Goal: Transaction & Acquisition: Purchase product/service

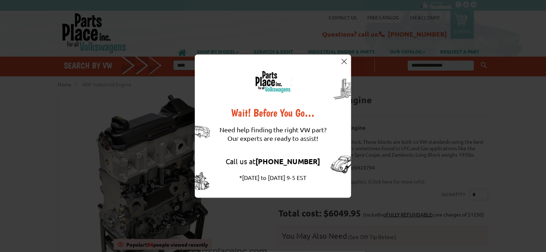
click at [344, 60] on img at bounding box center [343, 61] width 5 height 5
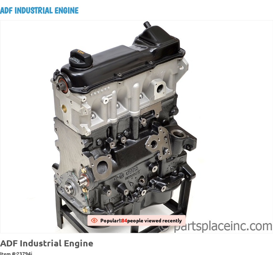
scroll to position [95, 0]
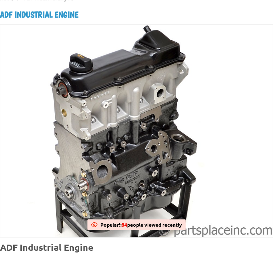
click at [110, 163] on img at bounding box center [136, 131] width 272 height 212
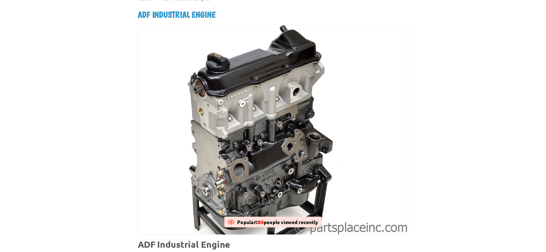
scroll to position [98, 0]
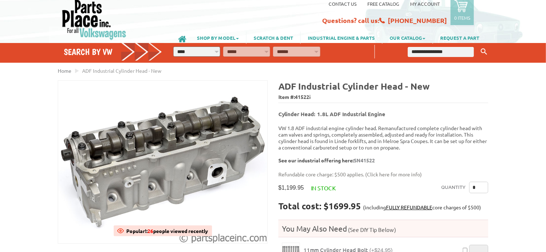
scroll to position [48, 0]
